Goal: Information Seeking & Learning: Learn about a topic

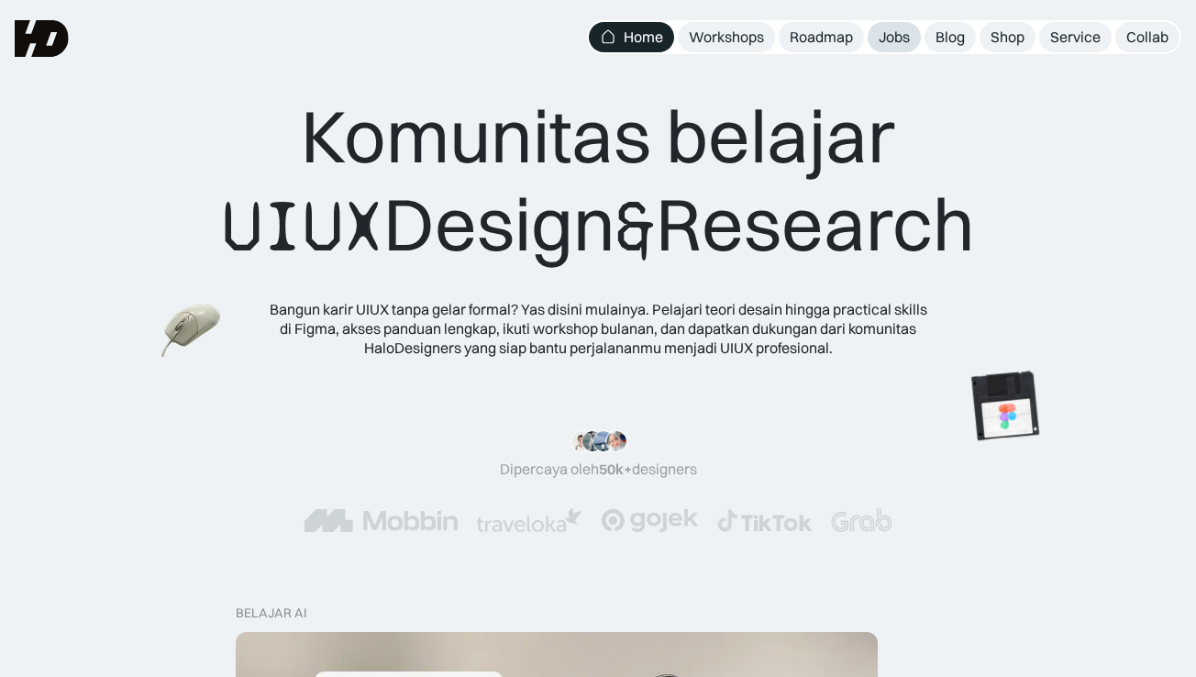
click at [886, 30] on div "Jobs" at bounding box center [894, 37] width 31 height 19
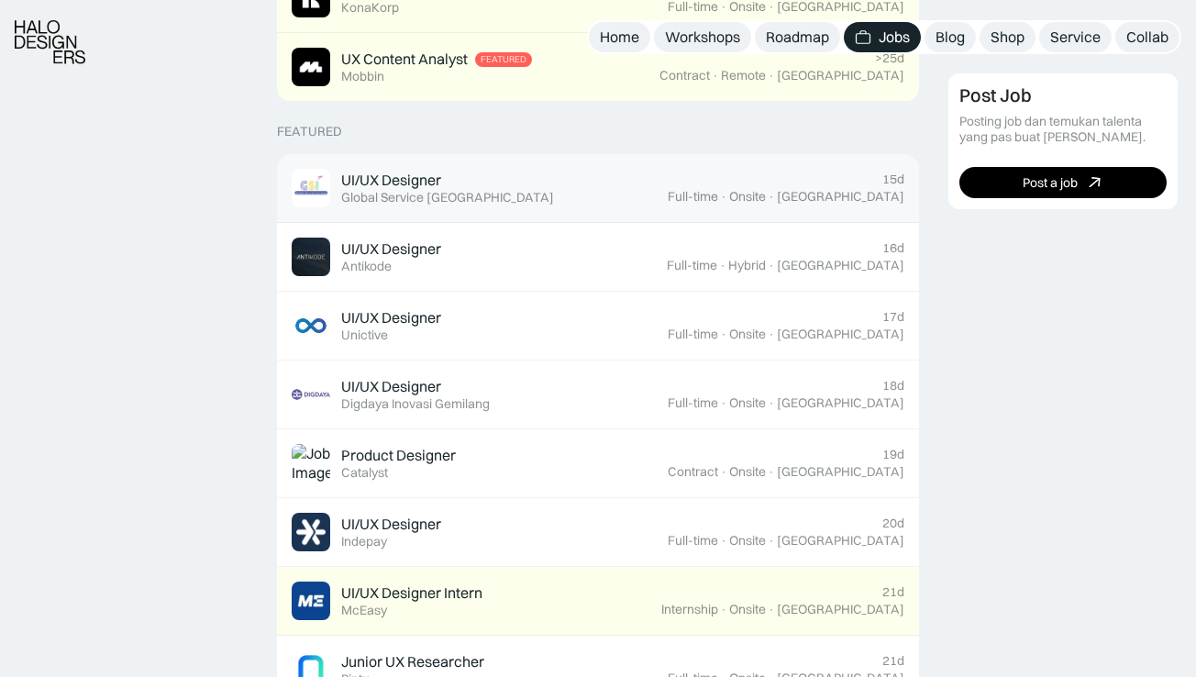
scroll to position [645, 0]
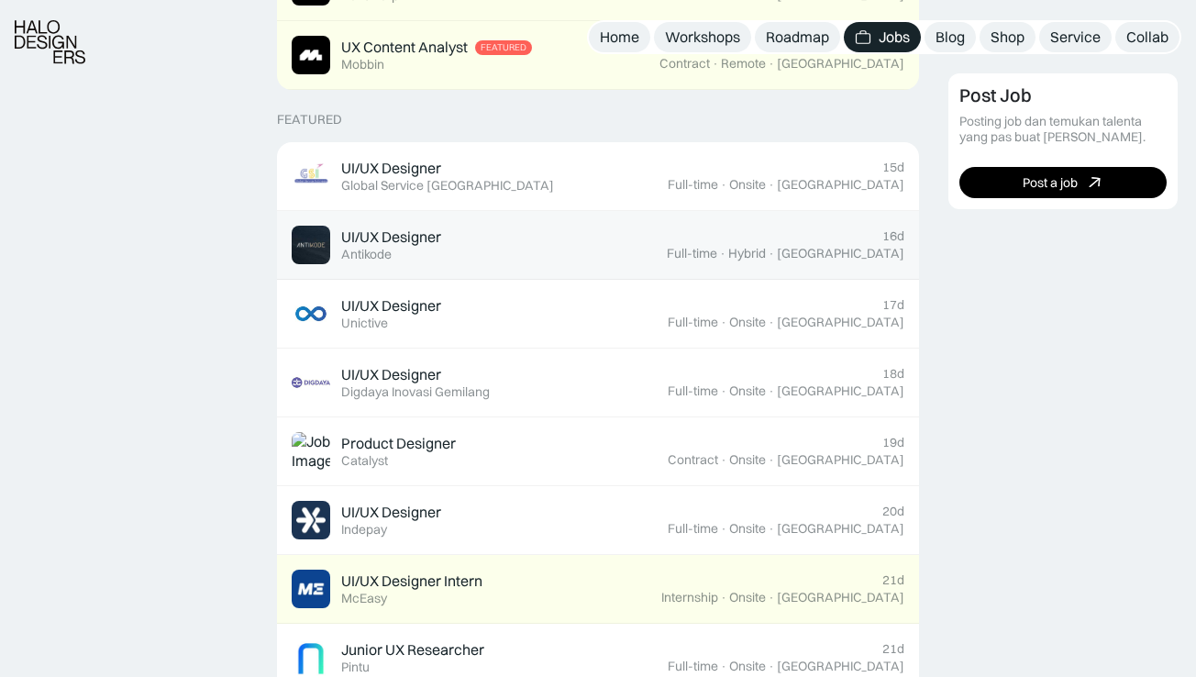
click at [626, 244] on div "UI/UX Designer Featured Antikode" at bounding box center [479, 245] width 375 height 39
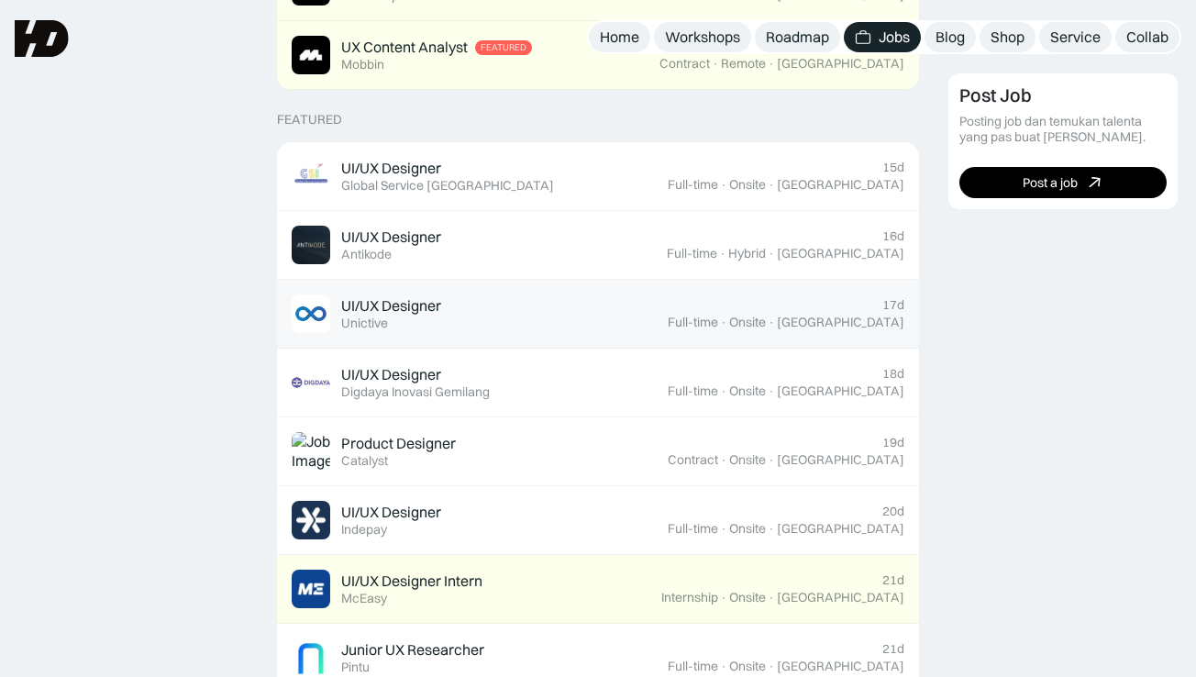
click at [619, 333] on link "UI/UX Designer Featured Unictive 17d Full-time · Onsite · Jakarta" at bounding box center [598, 314] width 642 height 69
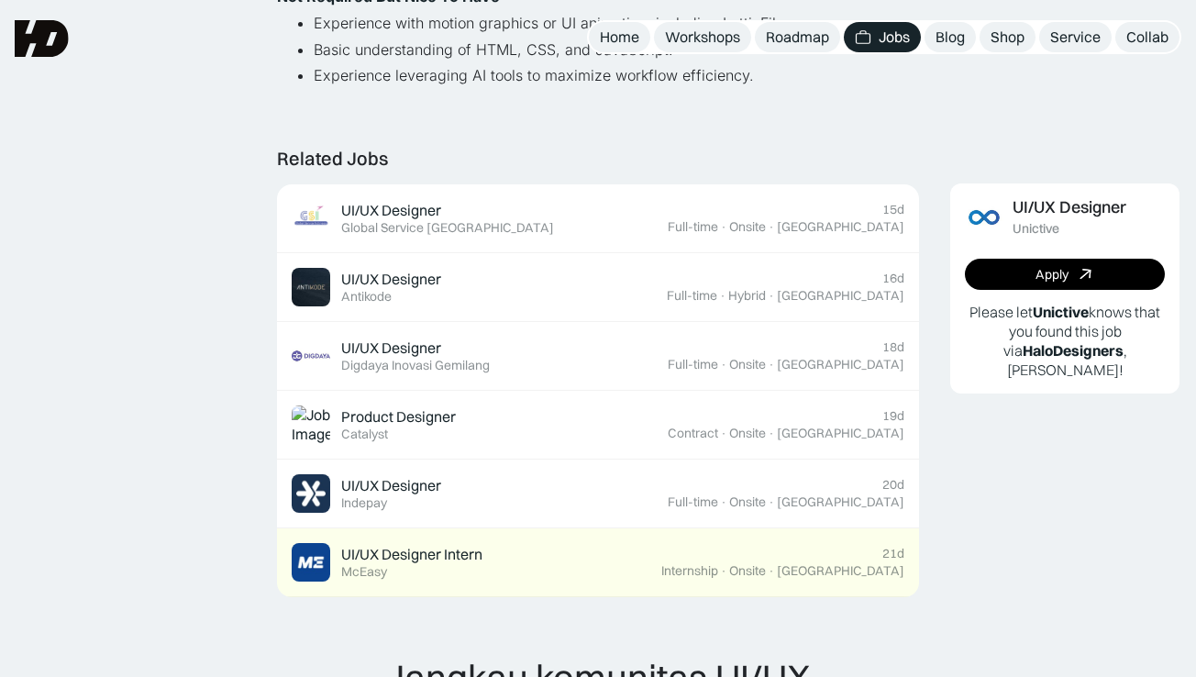
scroll to position [1060, 0]
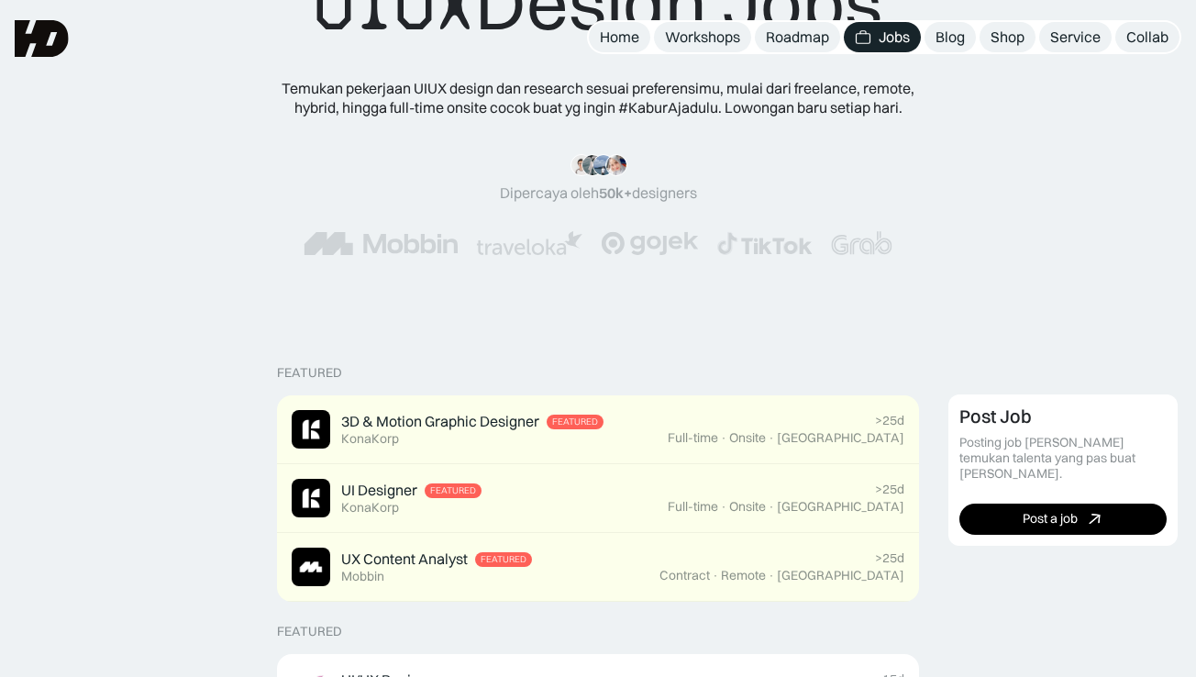
scroll to position [132, 0]
